Goal: Transaction & Acquisition: Purchase product/service

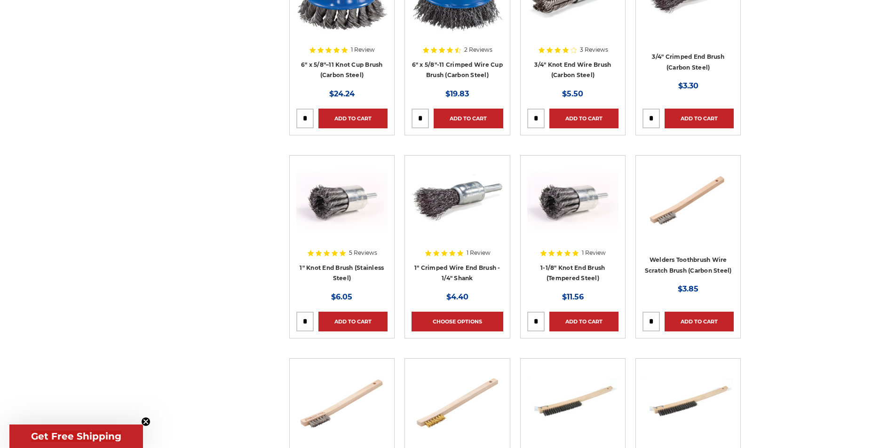
scroll to position [2492, 0]
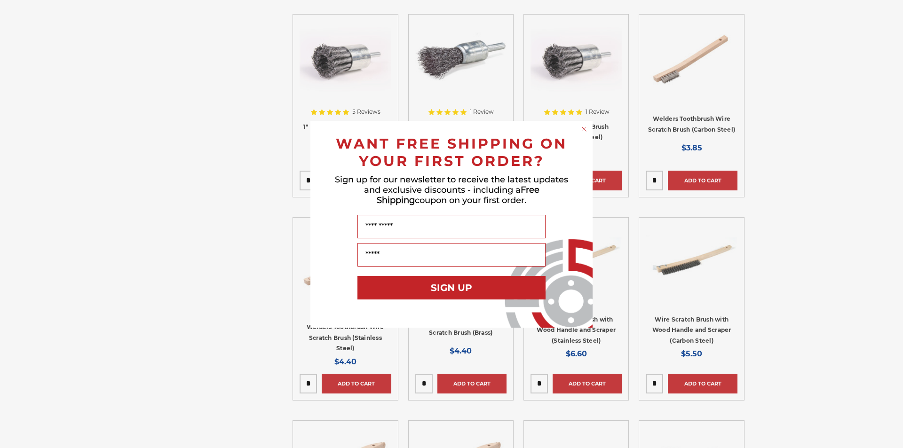
click at [585, 129] on circle "Close dialog" at bounding box center [584, 129] width 9 height 9
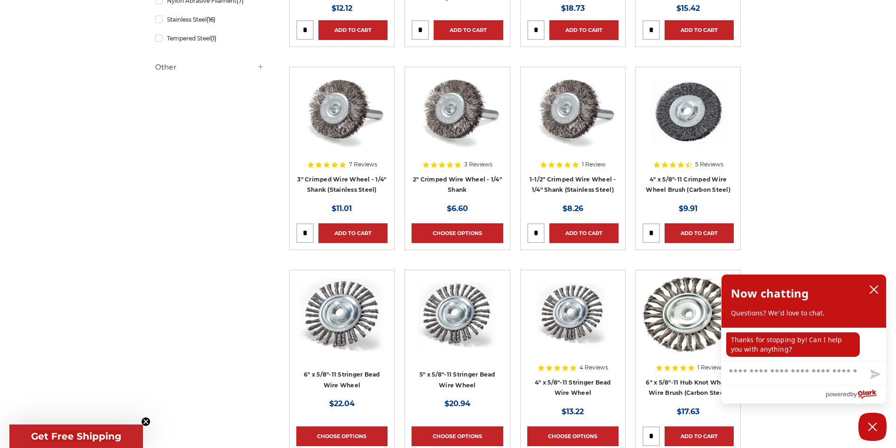
scroll to position [564, 0]
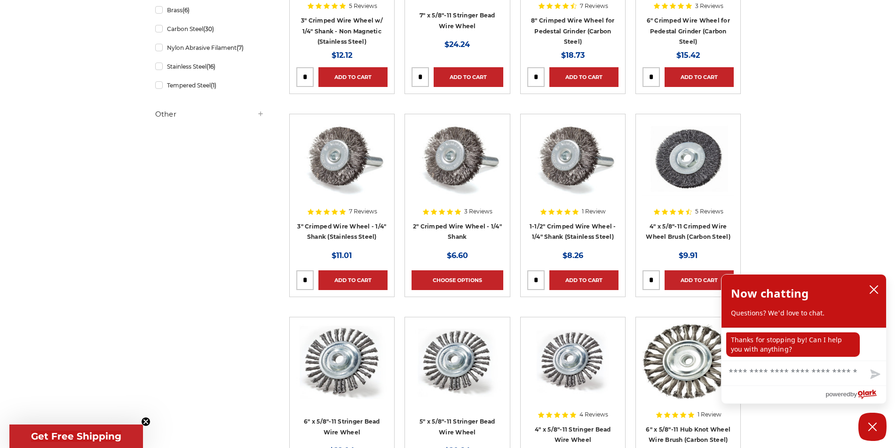
click at [551, 236] on div at bounding box center [572, 181] width 91 height 120
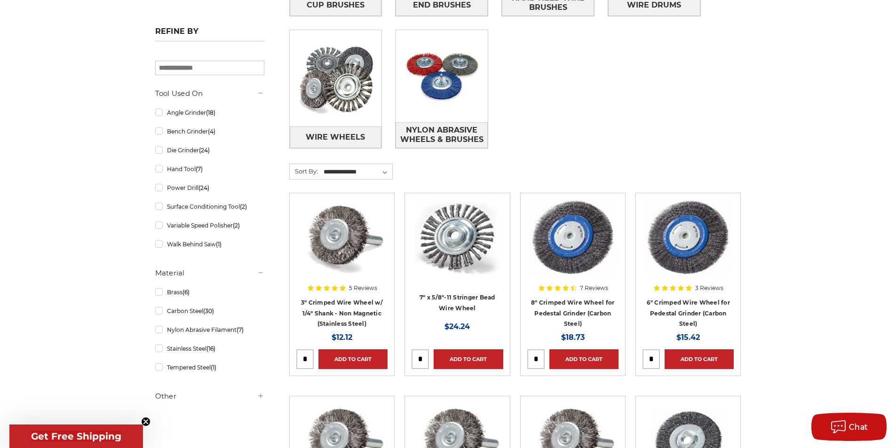
scroll to position [188, 0]
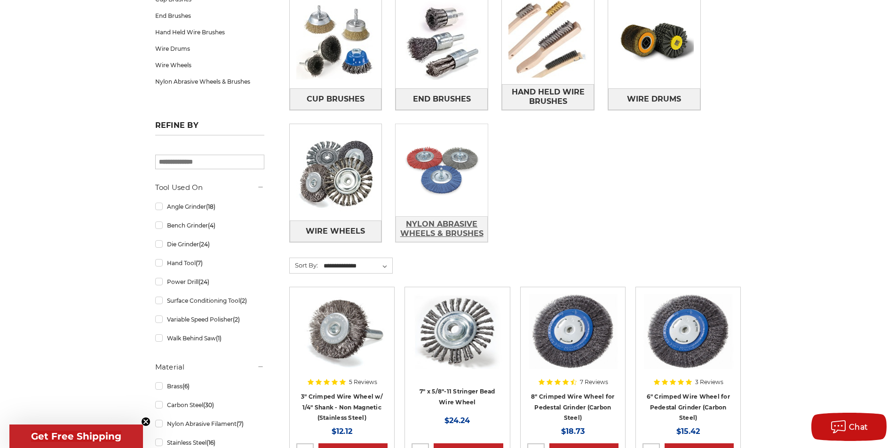
click at [436, 225] on span "Nylon Abrasive Wheels & Brushes" at bounding box center [441, 228] width 91 height 25
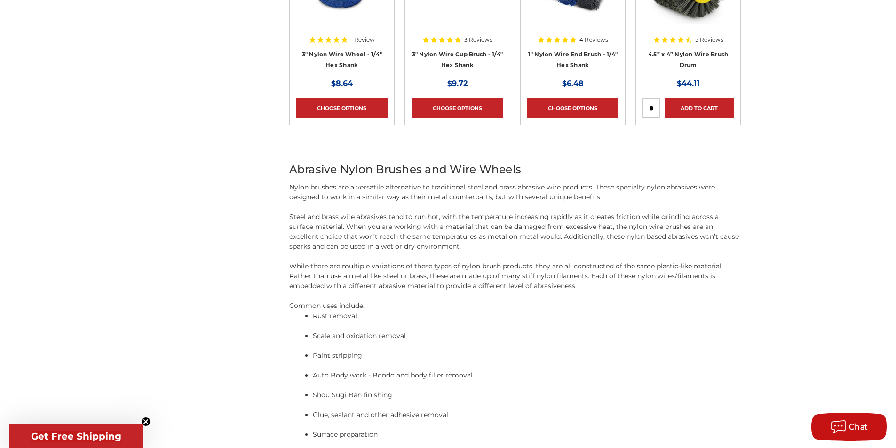
scroll to position [423, 0]
